Goal: Task Accomplishment & Management: Use online tool/utility

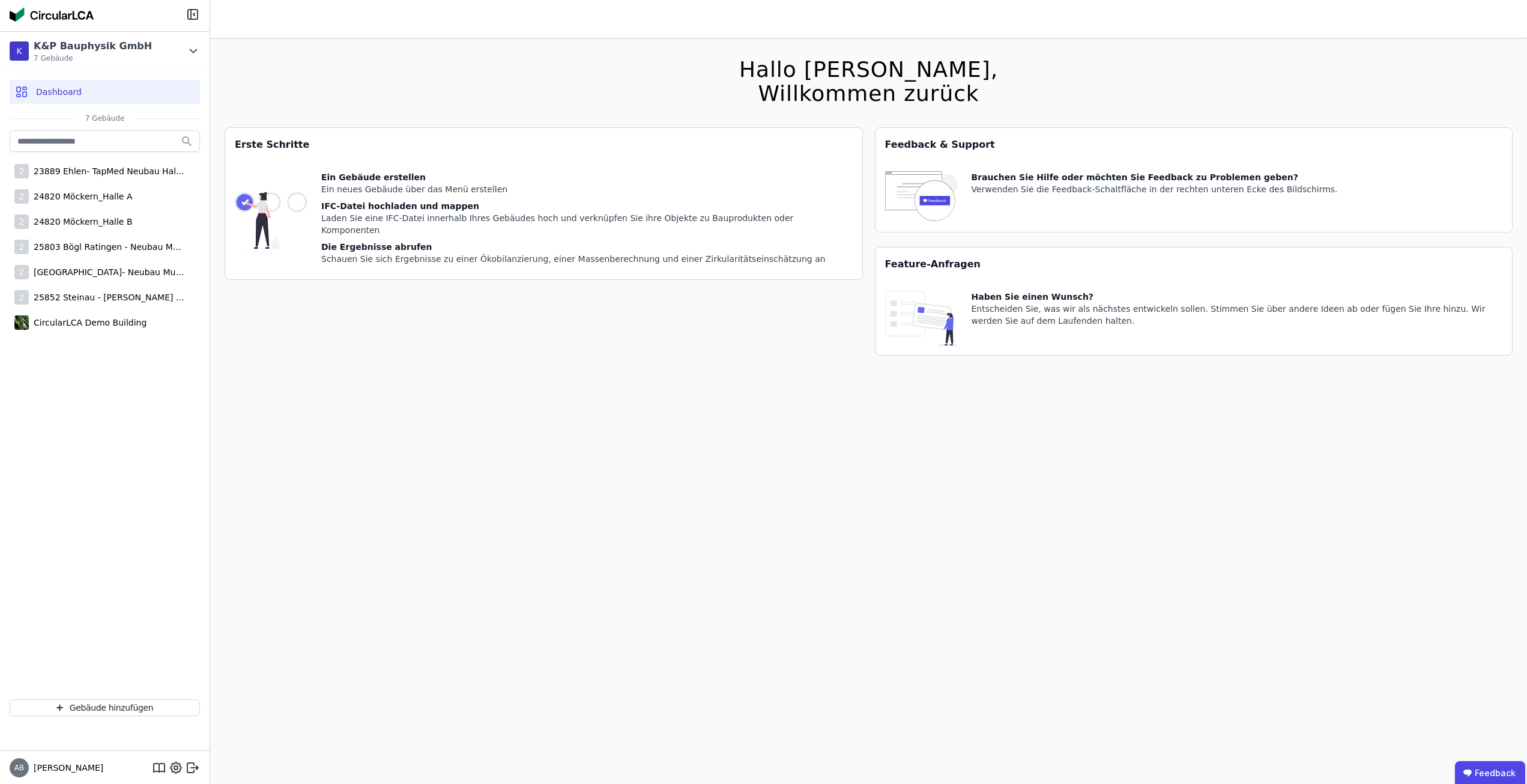
click at [950, 476] on div "Hallo [PERSON_NAME], Willkommen zurück Sie verwenden derzeit eine Beta-Version.…" at bounding box center [869, 431] width 1289 height 784
click at [121, 304] on div "2 25852 Steinau - [PERSON_NAME] Logistikzentrum" at bounding box center [105, 297] width 190 height 24
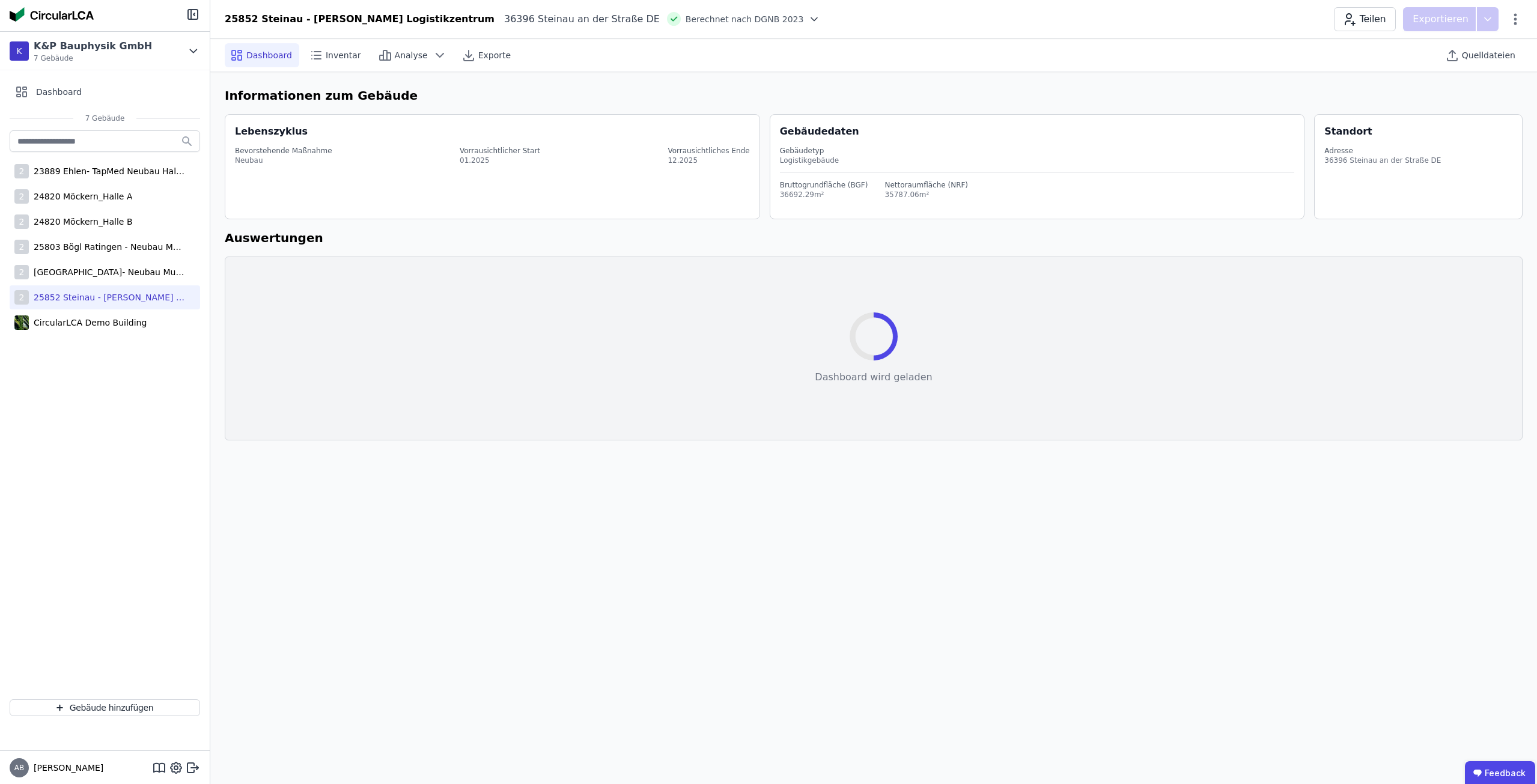
select select "*"
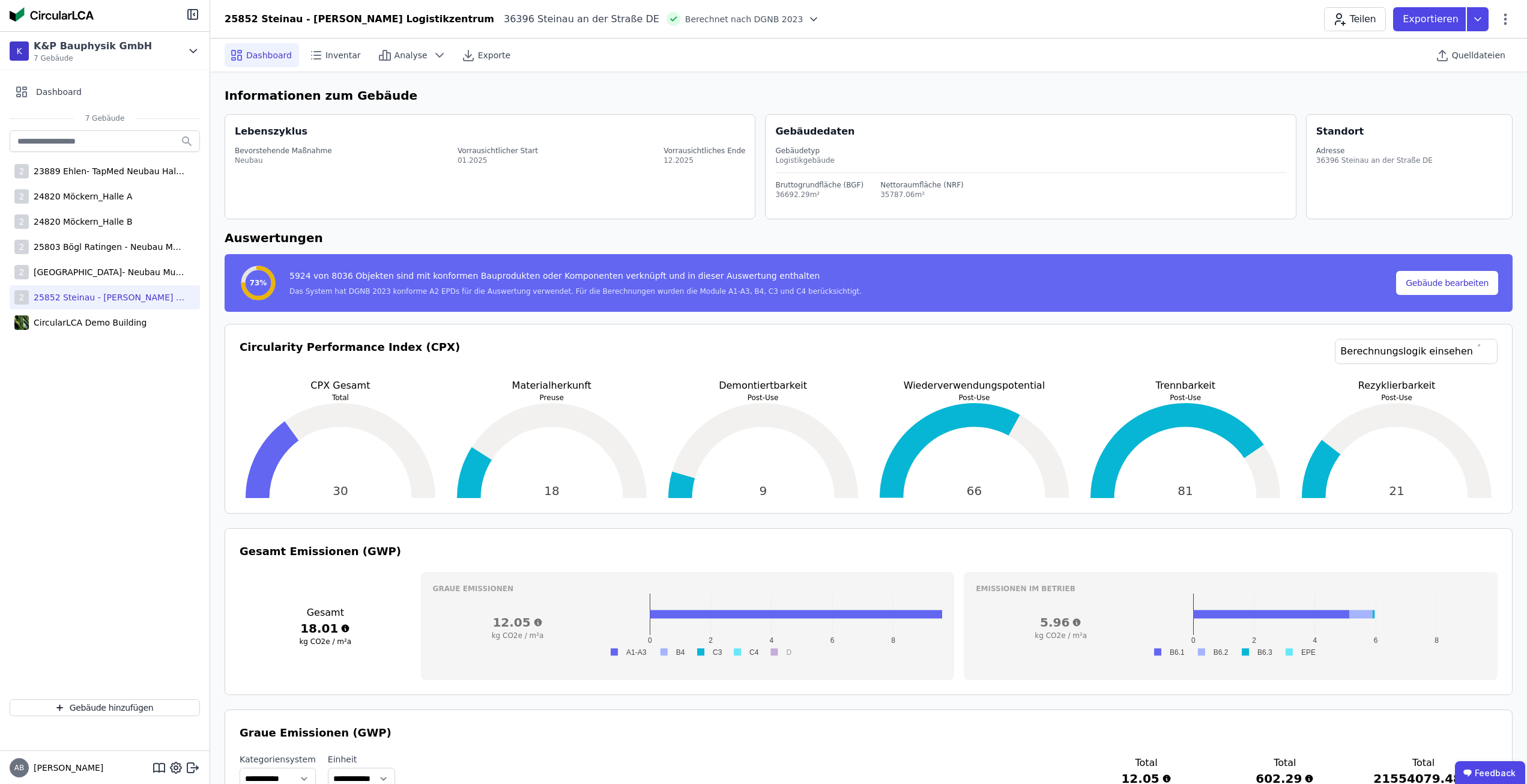
click at [1510, 26] on div "Teilen Exportieren" at bounding box center [1418, 19] width 188 height 24
click at [1509, 26] on div "Teilen Exportieren" at bounding box center [1418, 19] width 188 height 24
click at [1505, 24] on icon at bounding box center [1506, 19] width 3 height 11
click at [1451, 113] on div "Emissionen aus Betrieb" at bounding box center [1454, 130] width 116 height 33
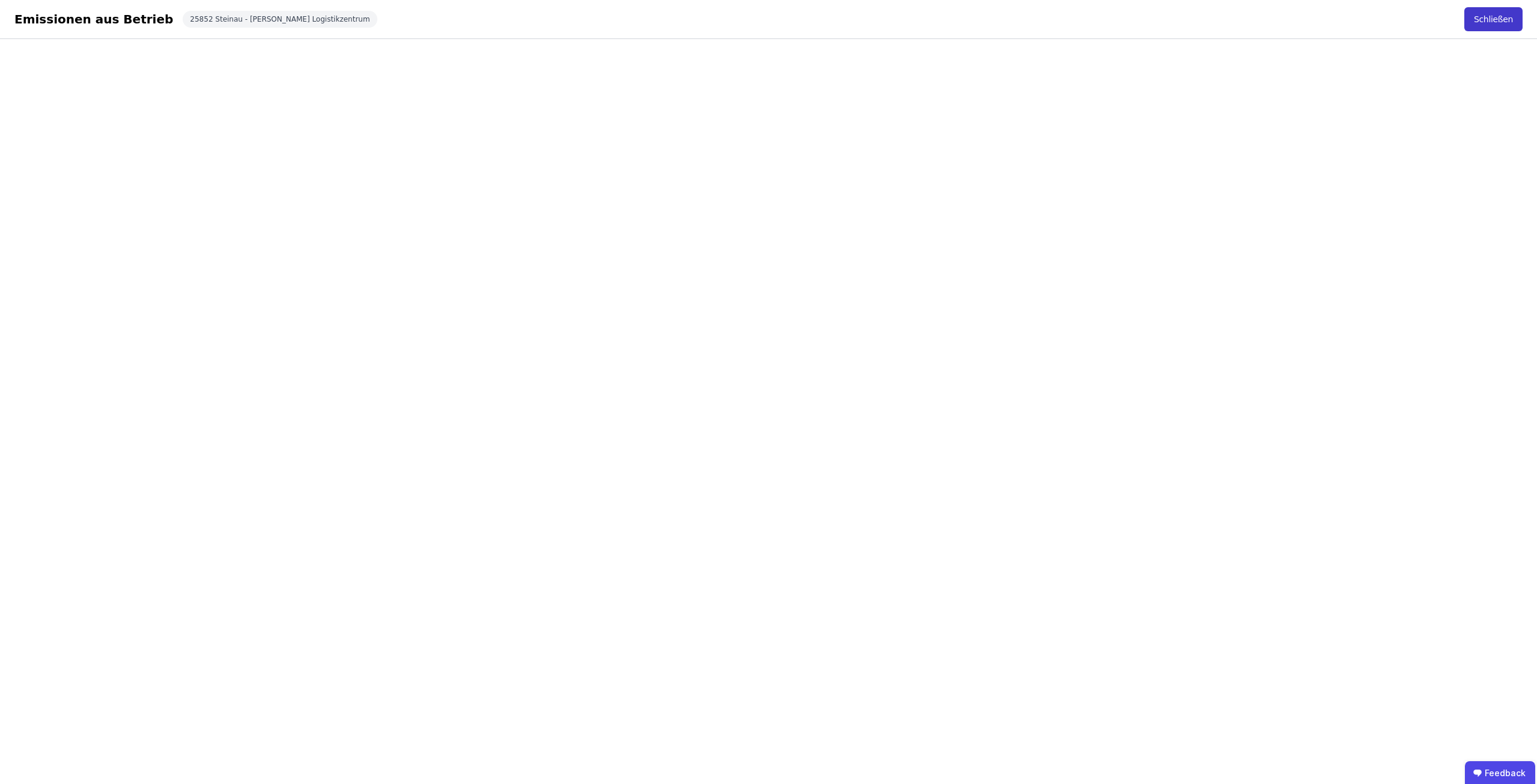
click at [1482, 22] on button "Schließen" at bounding box center [1493, 19] width 59 height 24
select select "*"
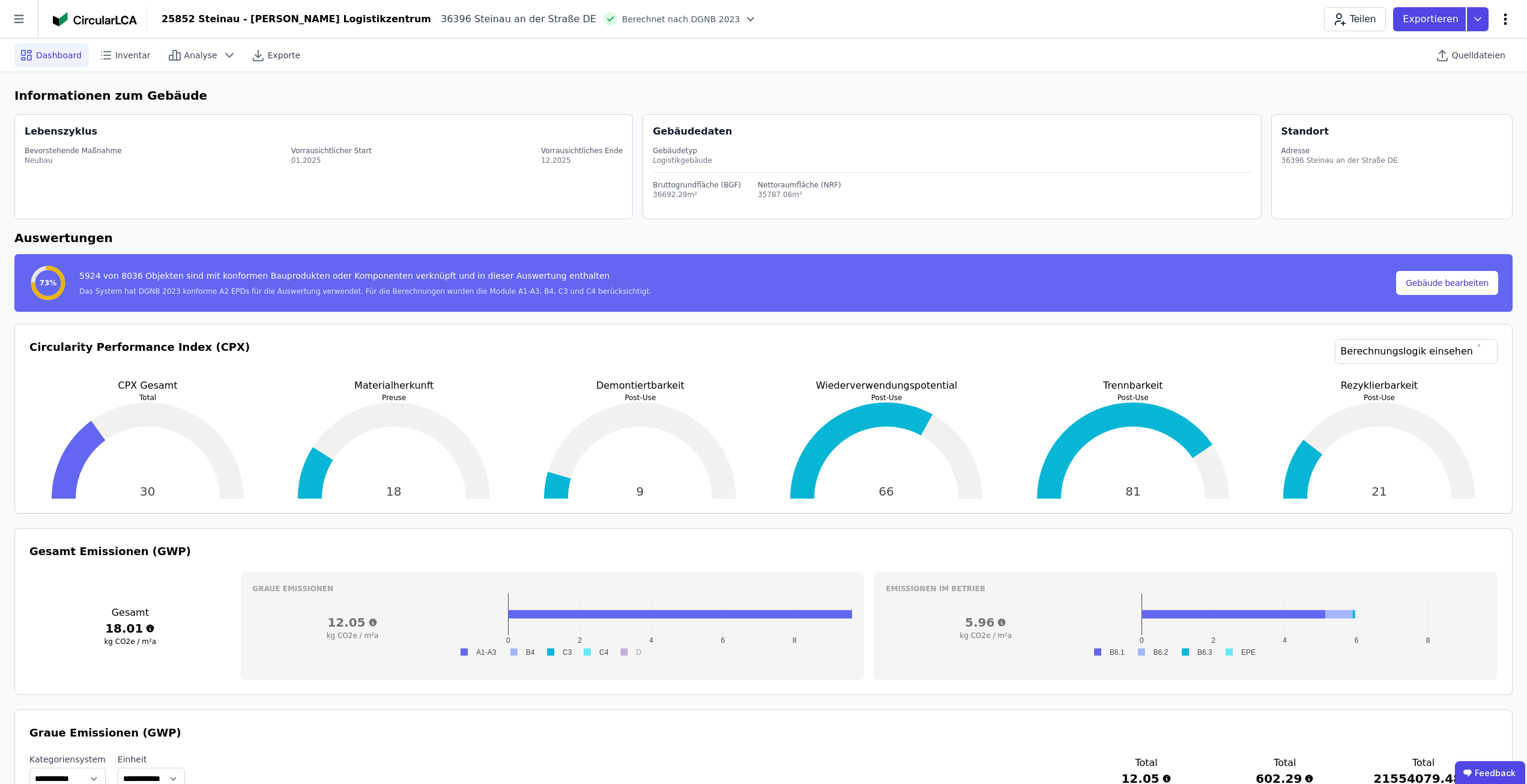
click at [1510, 20] on icon at bounding box center [1506, 19] width 14 height 14
click at [1484, 85] on span "Energie im Betrieb (B6)" at bounding box center [1454, 97] width 97 height 24
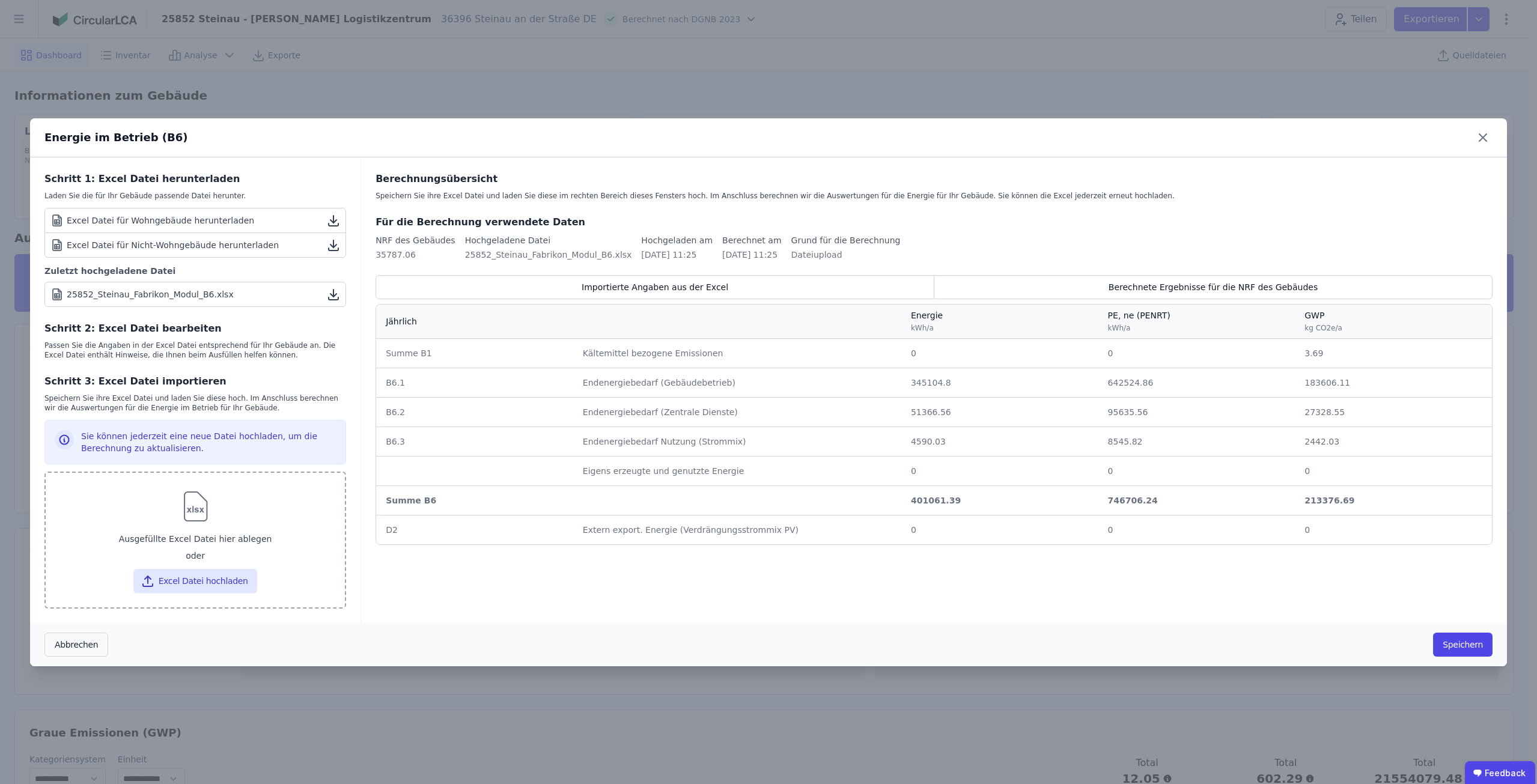
click at [231, 538] on div "Ausgefüllte Excel Datei hier ablegen" at bounding box center [195, 539] width 280 height 21
type input "**********"
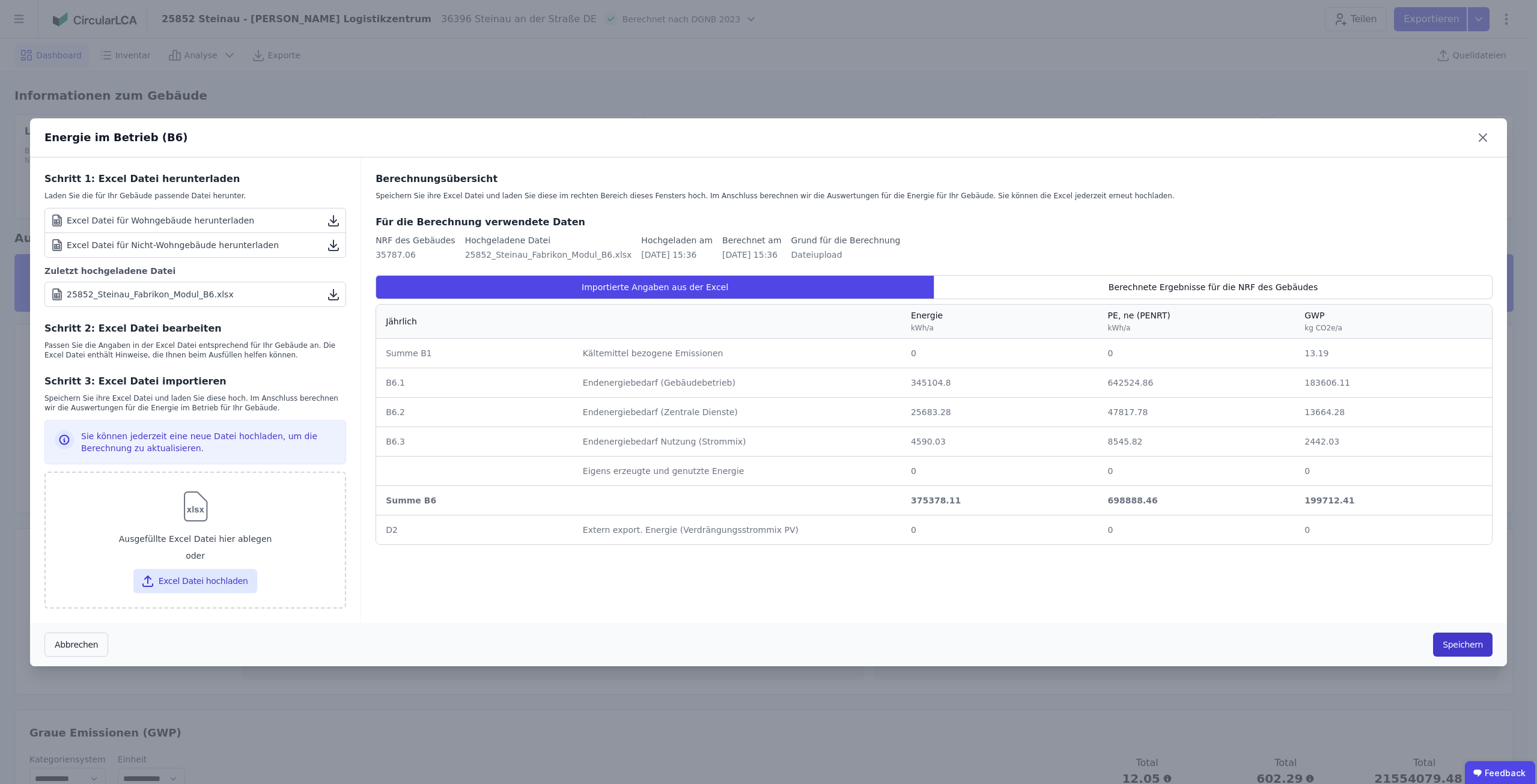
click at [1464, 647] on button "Speichern" at bounding box center [1463, 645] width 59 height 24
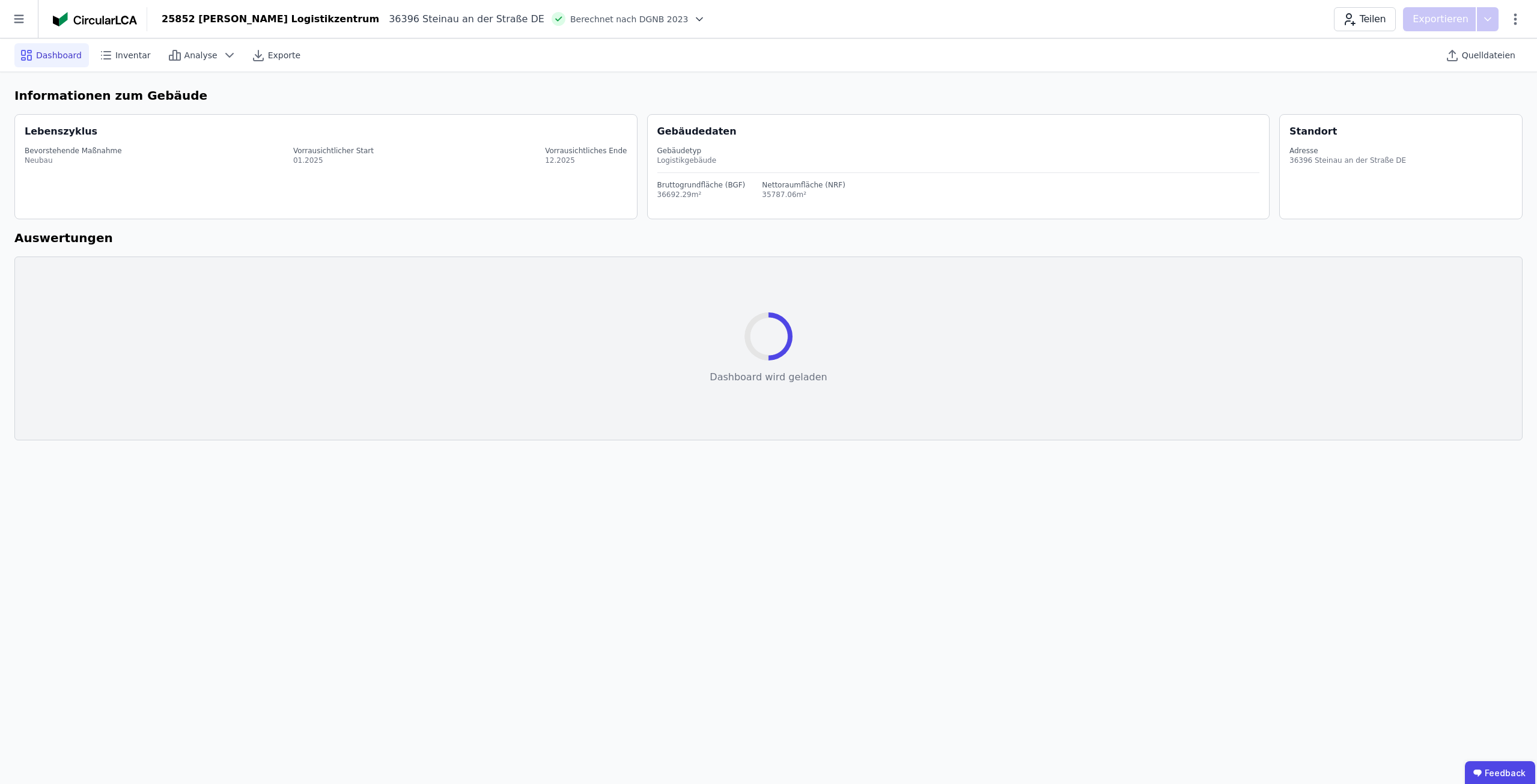
select select "*"
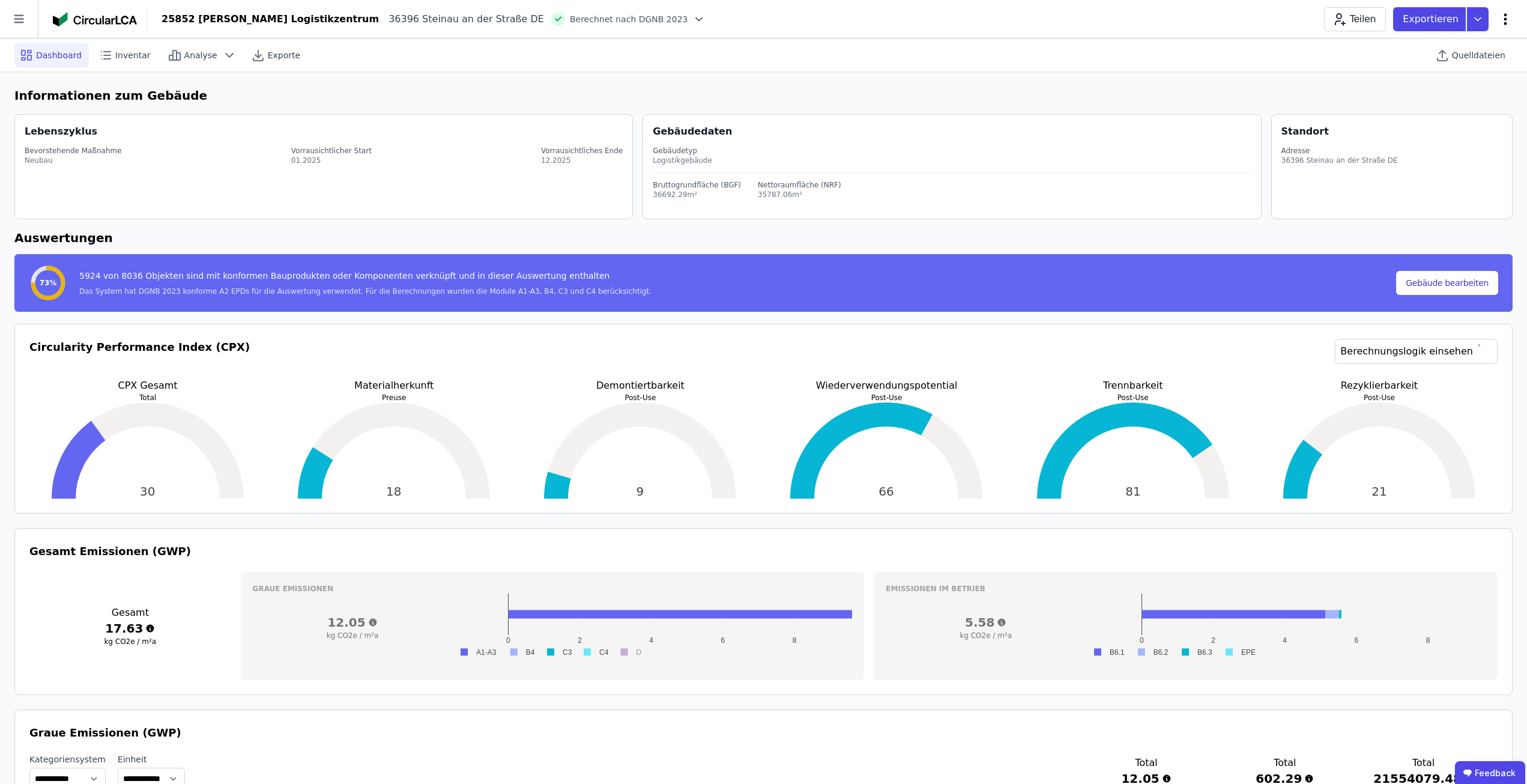
click at [1499, 22] on icon at bounding box center [1506, 19] width 14 height 14
